Goal: Communication & Community: Answer question/provide support

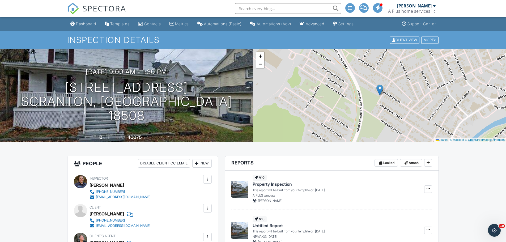
click at [103, 5] on span "SPECTORA" at bounding box center [105, 8] width 44 height 11
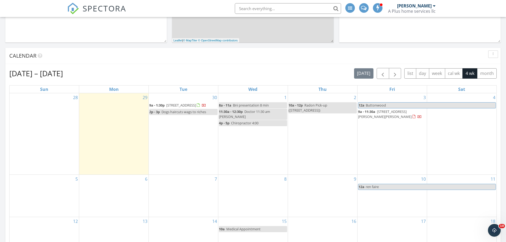
click at [174, 105] on span "1515 Brick Ave, Scranton 18508" at bounding box center [181, 105] width 30 height 5
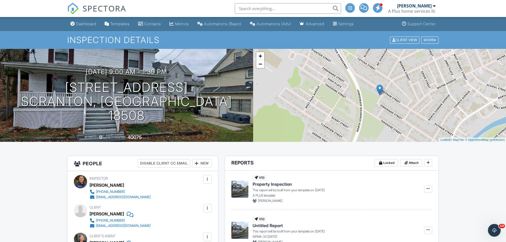
click at [105, 4] on span "SPECTORA" at bounding box center [105, 8] width 44 height 11
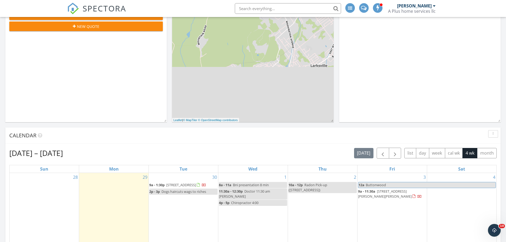
scroll to position [212, 0]
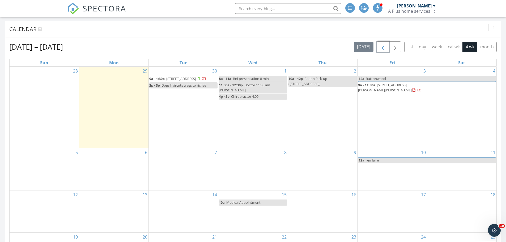
click at [383, 46] on span "button" at bounding box center [382, 47] width 6 height 6
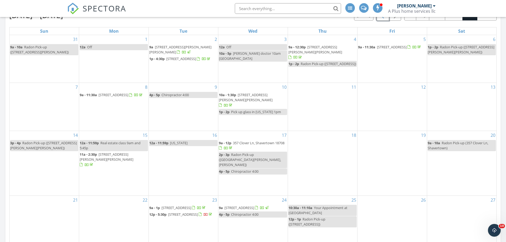
scroll to position [345, 0]
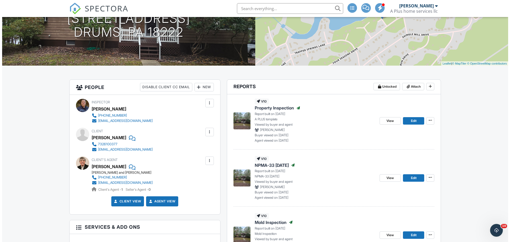
scroll to position [129, 0]
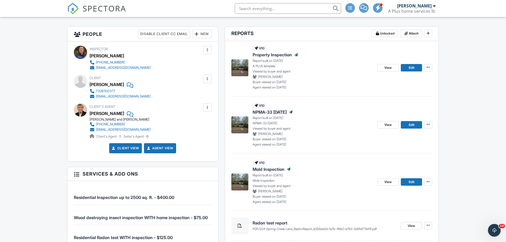
click at [118, 148] on link "Client View" at bounding box center [125, 147] width 28 height 5
click at [208, 77] on div at bounding box center [207, 78] width 5 height 5
click at [174, 109] on li "Resend Confirmation Email" at bounding box center [178, 108] width 59 height 13
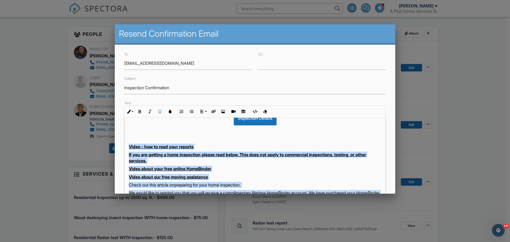
scroll to position [92, 0]
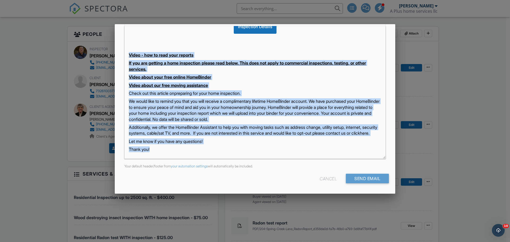
drag, startPoint x: 126, startPoint y: 140, endPoint x: 306, endPoint y: 235, distance: 203.1
click at [237, 151] on p "Thank you!" at bounding box center [255, 149] width 252 height 6
drag, startPoint x: 184, startPoint y: 134, endPoint x: 123, endPoint y: 45, distance: 107.4
click at [123, 45] on div "Text Inline Style XLarge Large Normal Small Light Small/Light Bold Italic Under…" at bounding box center [255, 83] width 268 height 151
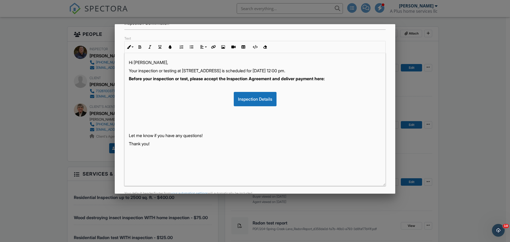
scroll to position [38, 0]
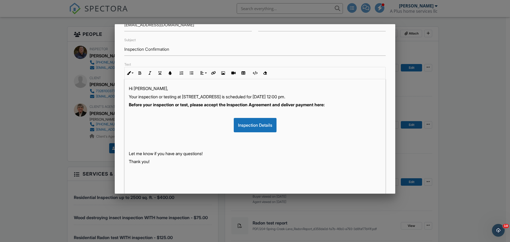
click at [267, 97] on p "Your inspection or testing at [STREET_ADDRESS] is scheduled for [DATE] 12:00 pm." at bounding box center [255, 97] width 252 height 6
drag, startPoint x: 283, startPoint y: 104, endPoint x: 124, endPoint y: 103, distance: 158.7
click at [124, 103] on div "Hi Bridget, Your inspection or testing at 204 Spring Creek Ln, Drums, PA 18222 …" at bounding box center [254, 145] width 261 height 133
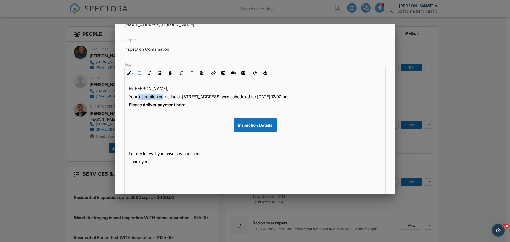
drag, startPoint x: 165, startPoint y: 97, endPoint x: 139, endPoint y: 97, distance: 25.2
click at [139, 97] on p "Your inspection or testing at 204 Spring Creek Ln, Drums, PA 18222 was schedule…" at bounding box center [255, 97] width 252 height 6
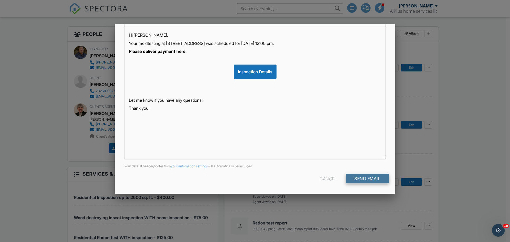
click at [363, 178] on input "Send Email" at bounding box center [367, 179] width 43 height 10
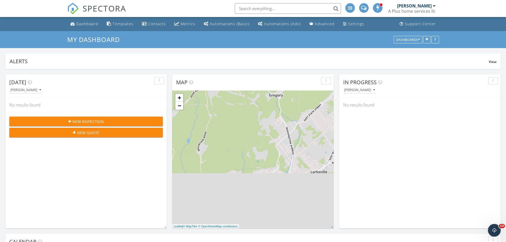
scroll to position [114, 161]
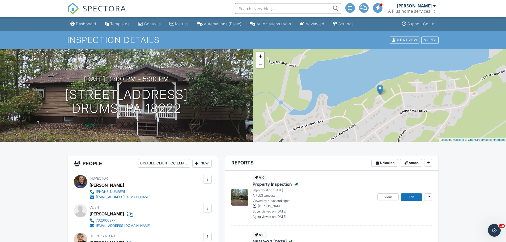
click at [118, 8] on span "SPECTORA" at bounding box center [105, 8] width 44 height 11
